Goal: Find specific page/section: Find specific page/section

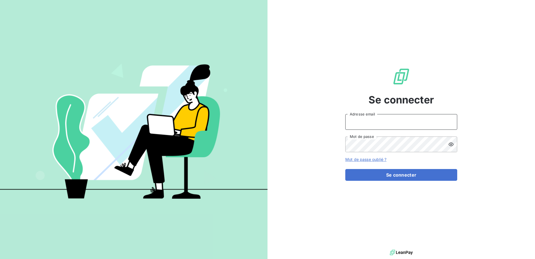
click at [391, 125] on input "Adresse email" at bounding box center [402, 122] width 112 height 16
type input "[PERSON_NAME][EMAIL_ADDRESS][DOMAIN_NAME]"
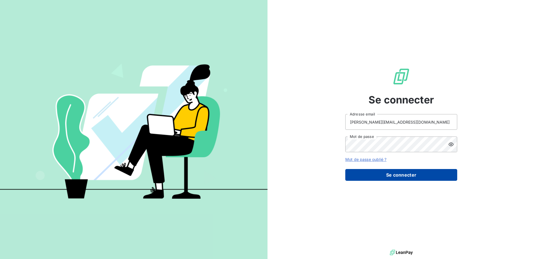
click at [400, 176] on button "Se connecter" at bounding box center [402, 175] width 112 height 12
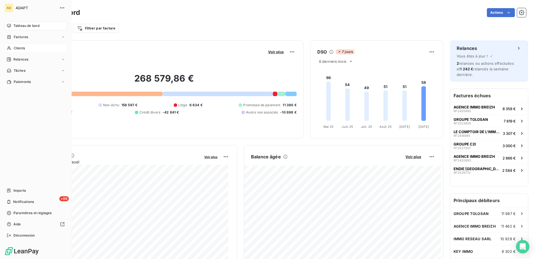
click at [19, 48] on span "Clients" at bounding box center [19, 48] width 11 height 5
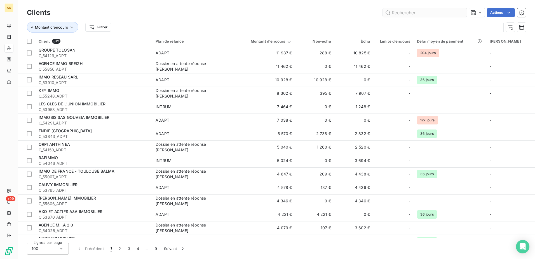
click at [405, 12] on input "text" at bounding box center [425, 12] width 84 height 9
click at [405, 13] on input "text" at bounding box center [425, 12] width 84 height 9
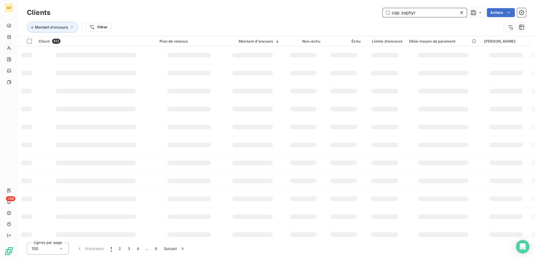
type input "cap zephyr"
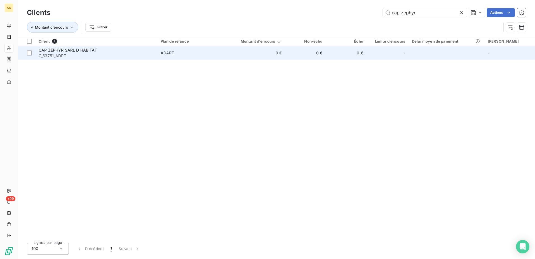
click at [84, 51] on span "CAP ZEPHYR SARL D HABITAT" at bounding box center [68, 50] width 59 height 5
